Goal: Task Accomplishment & Management: Complete application form

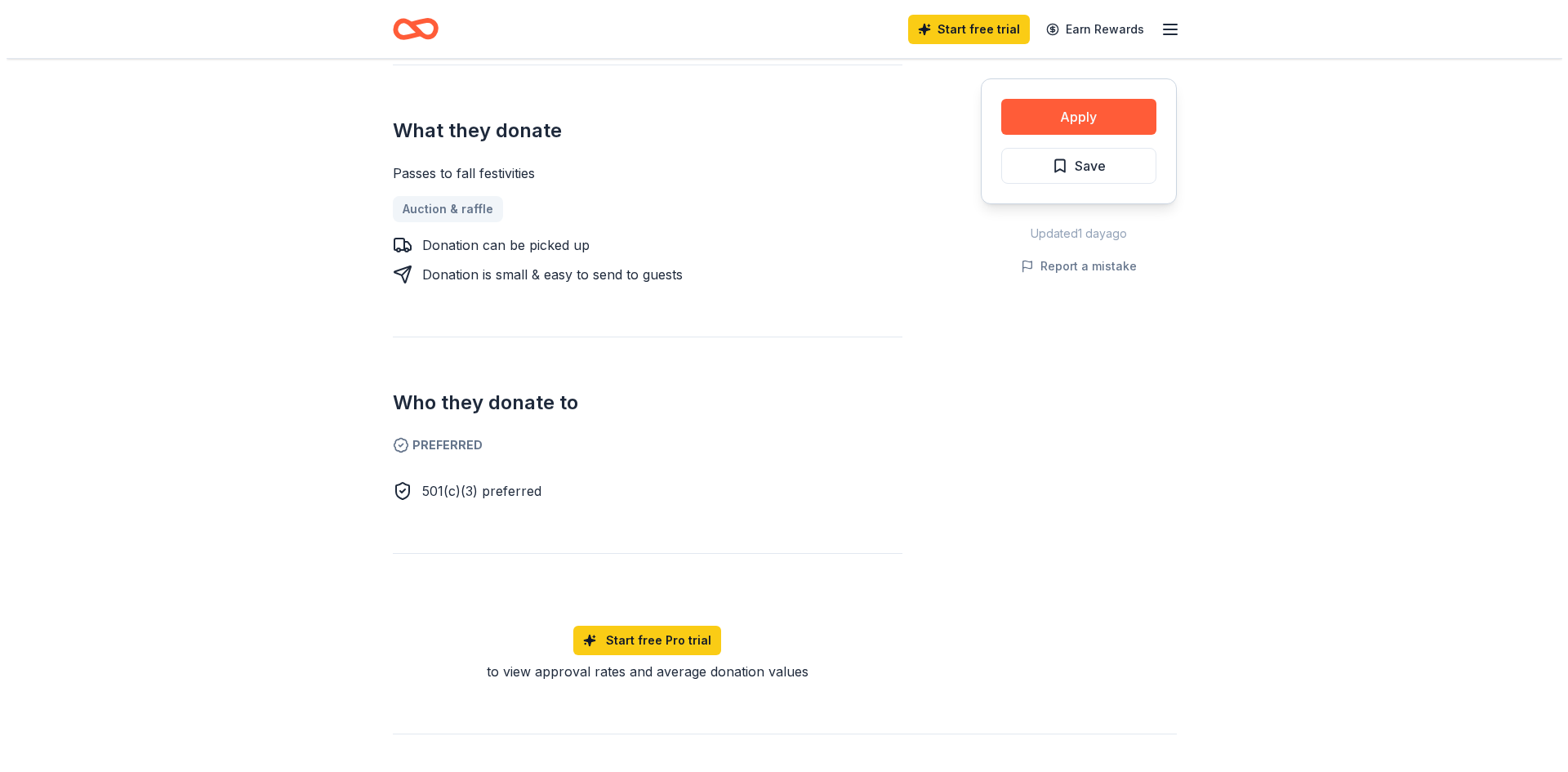
scroll to position [654, 0]
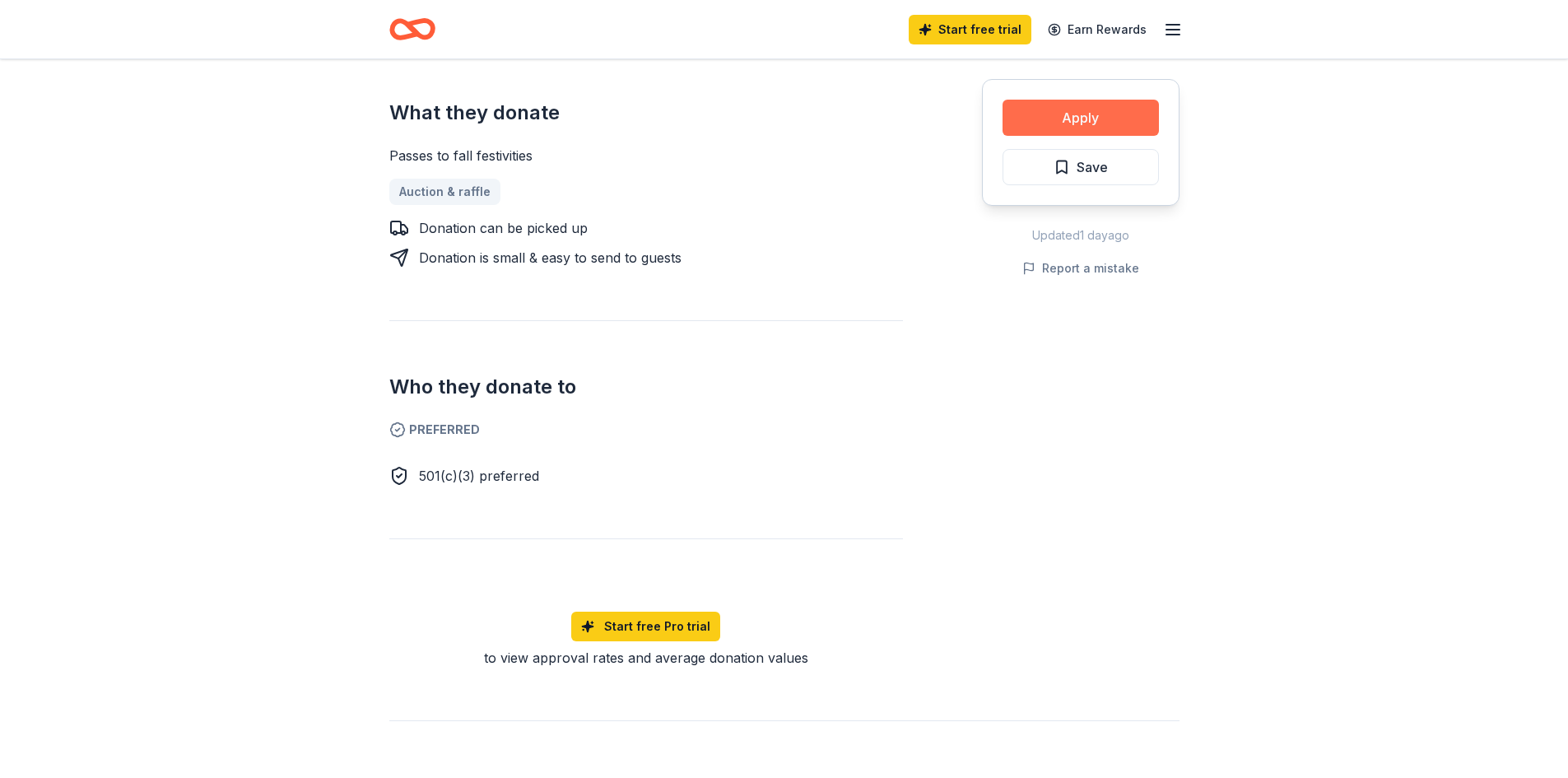
click at [1071, 107] on button "Apply" at bounding box center [1081, 118] width 157 height 36
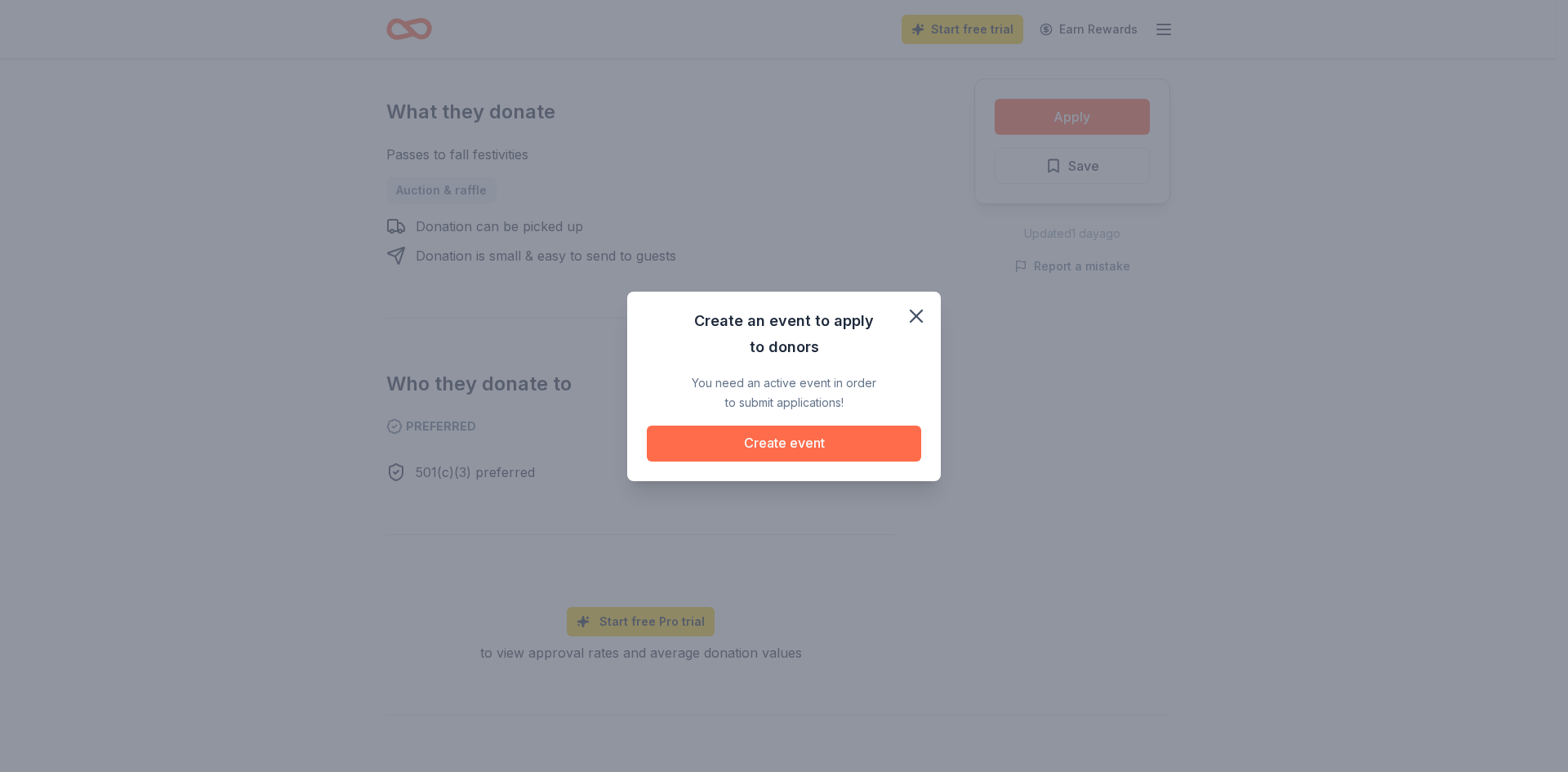
click at [852, 444] on button "Create event" at bounding box center [784, 443] width 274 height 36
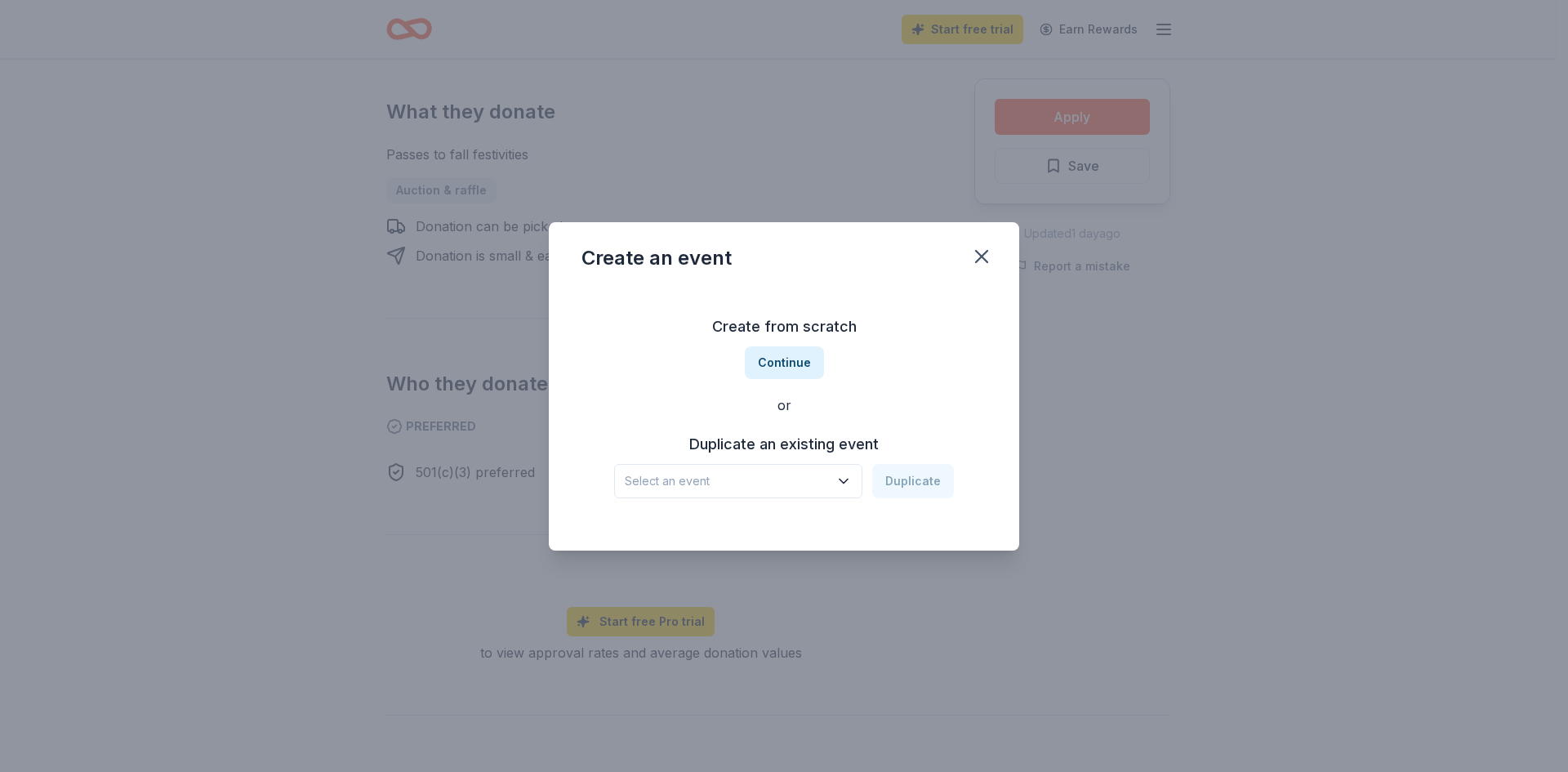
click at [798, 468] on button "Select an event" at bounding box center [738, 481] width 248 height 35
click at [789, 332] on h3 "Create from scratch" at bounding box center [784, 327] width 405 height 26
click at [789, 355] on button "Continue" at bounding box center [784, 363] width 80 height 33
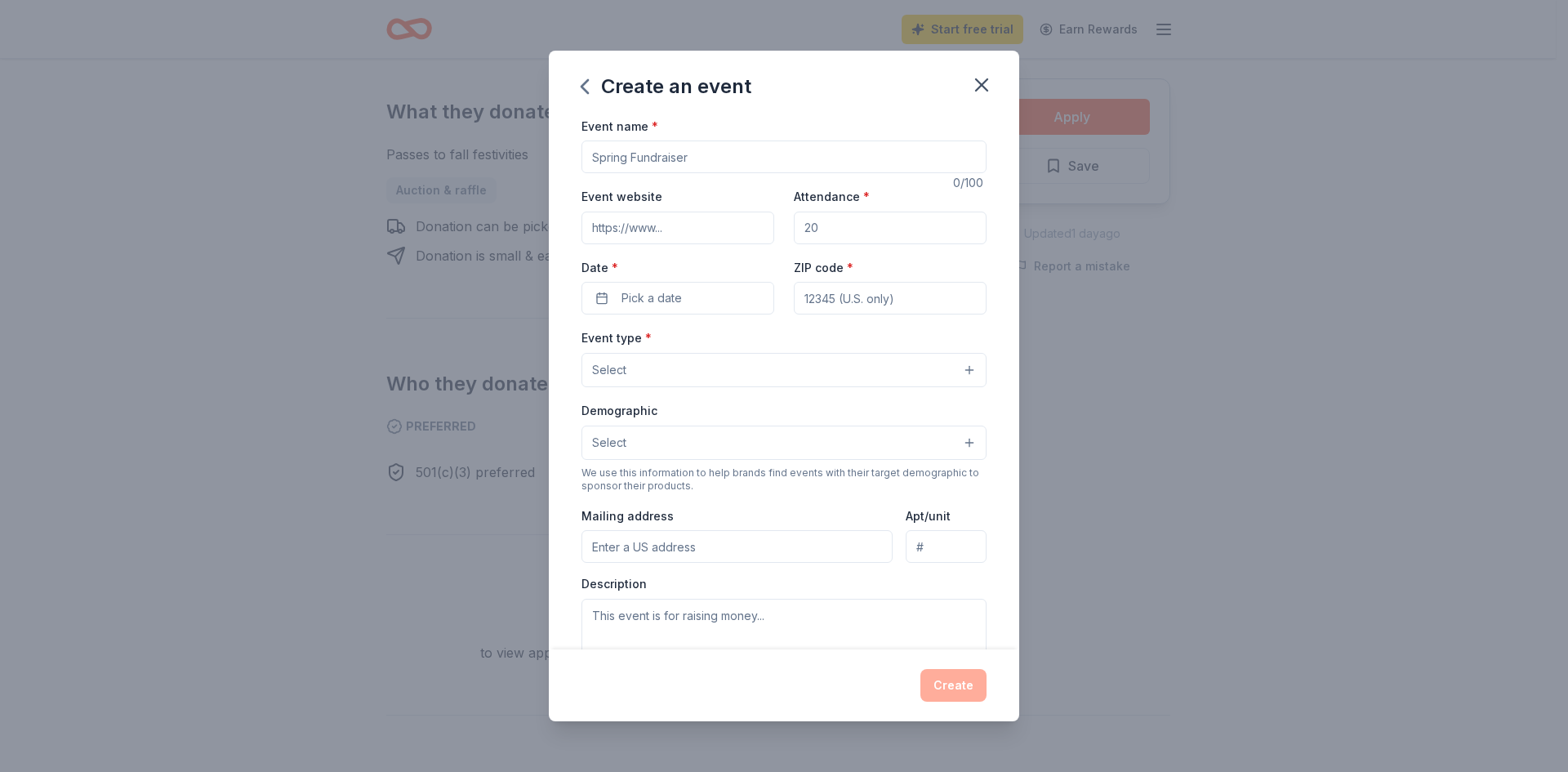
click at [685, 154] on input "Event name *" at bounding box center [784, 156] width 405 height 33
type input "Fellowship"
click at [890, 230] on input "Attendance *" at bounding box center [891, 228] width 193 height 33
type input "20"
click at [744, 200] on div "Event website" at bounding box center [678, 215] width 193 height 58
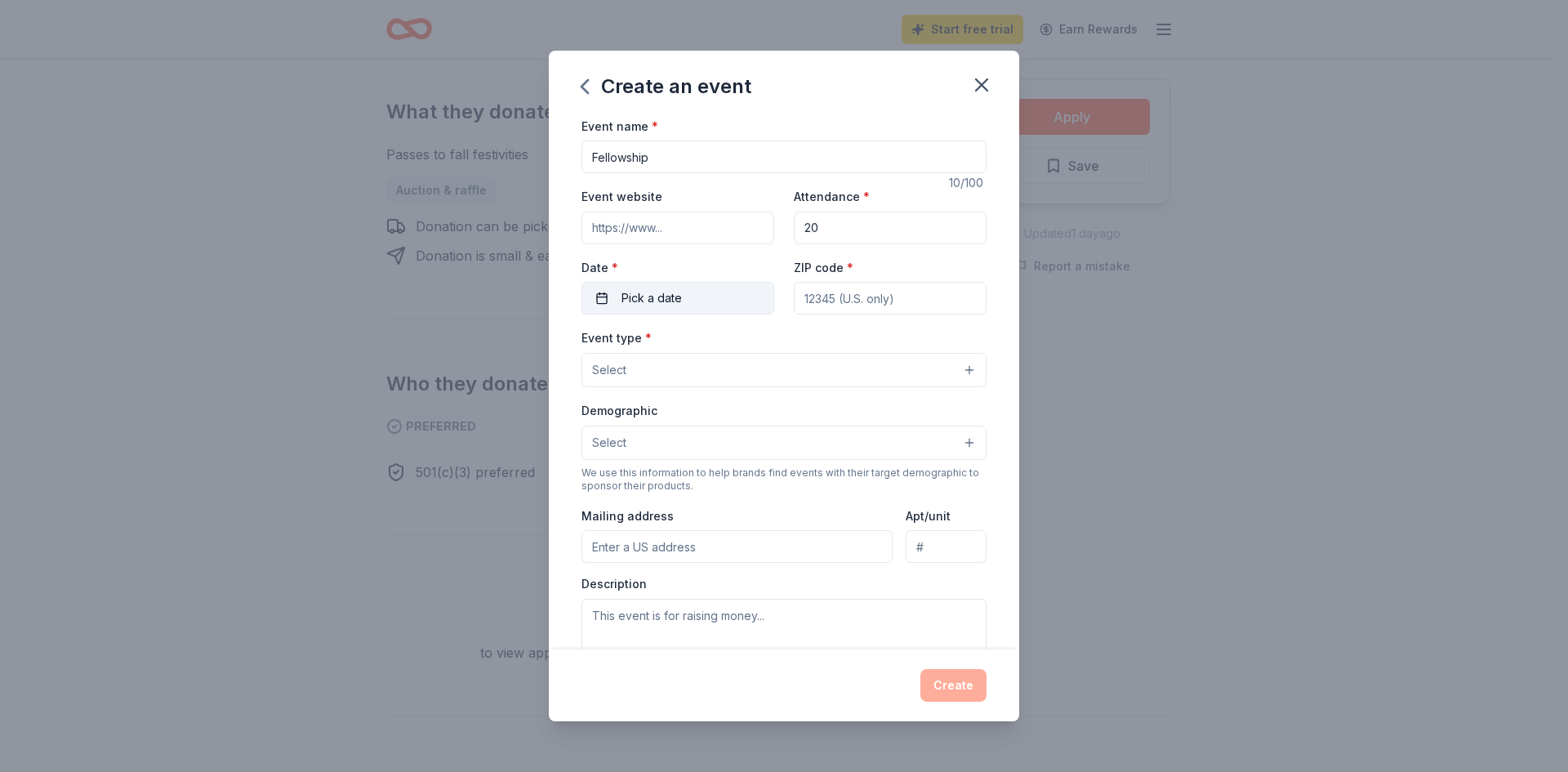
click at [712, 297] on button "Pick a date" at bounding box center [678, 298] width 193 height 33
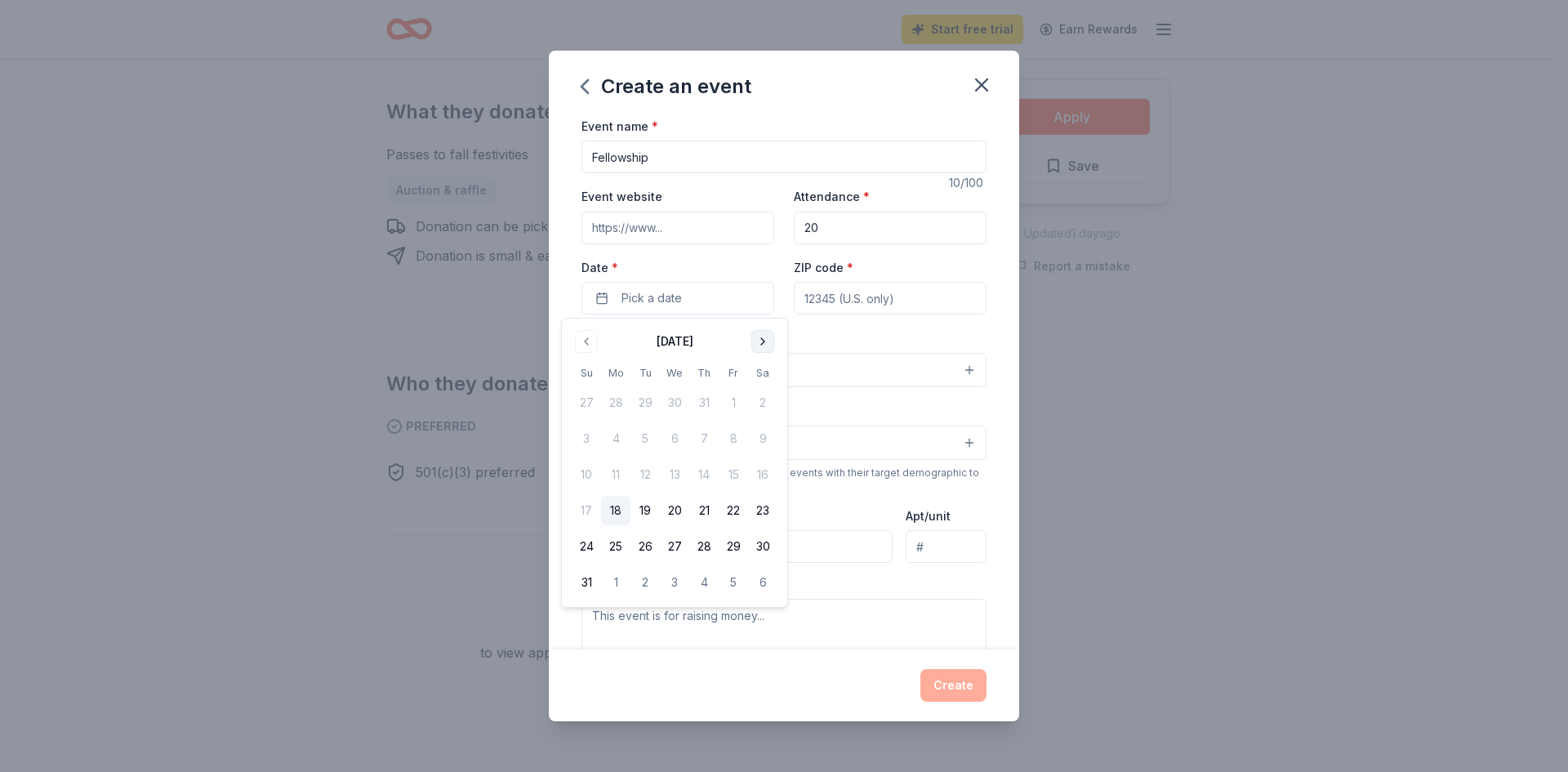
click at [762, 340] on button "Go to next month" at bounding box center [762, 341] width 22 height 22
